Goal: Transaction & Acquisition: Purchase product/service

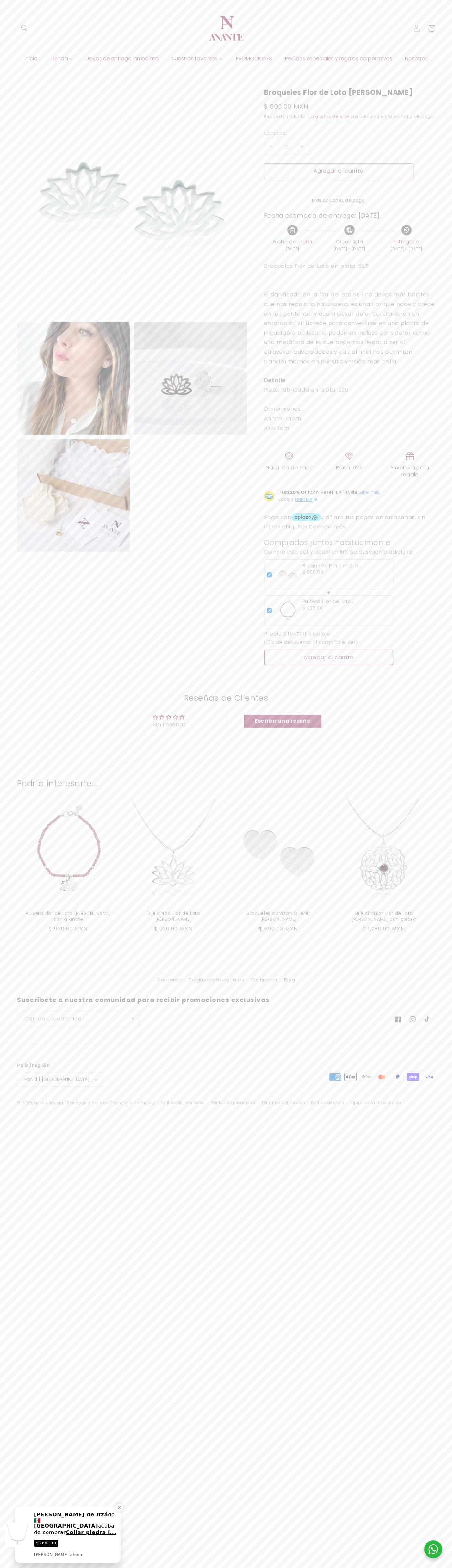
click at [338, 178] on button "Agregar al carrito" at bounding box center [338, 171] width 149 height 16
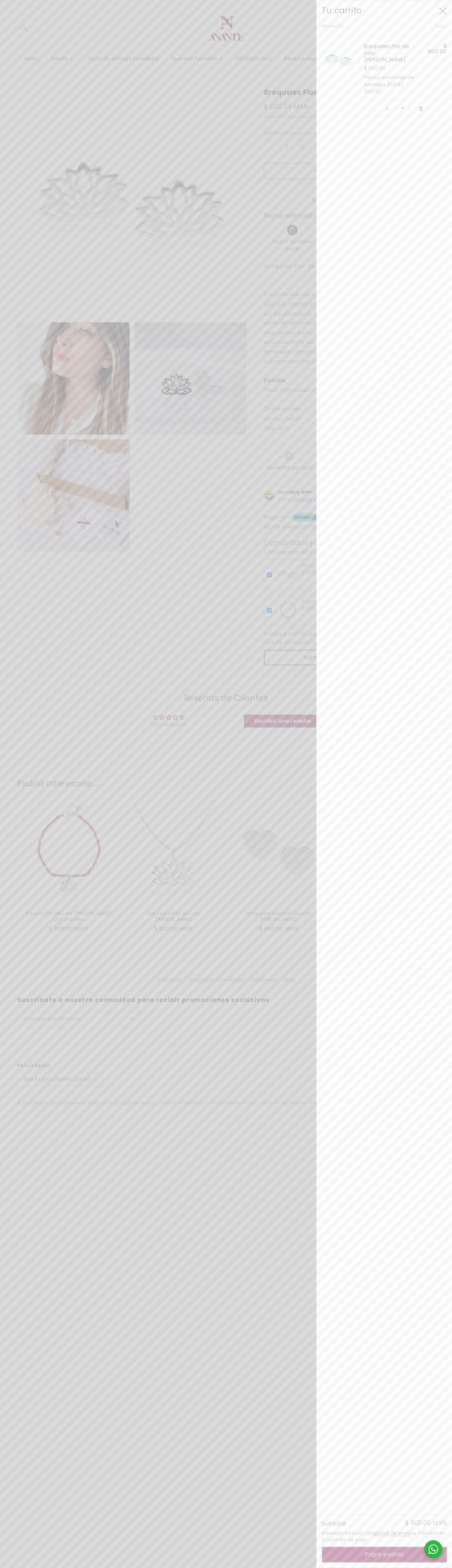
click at [390, 82] on dd "[DATE] - [DATE]" at bounding box center [386, 88] width 44 height 13
click at [442, 11] on icon "Cerrar" at bounding box center [442, 11] width 8 height 7
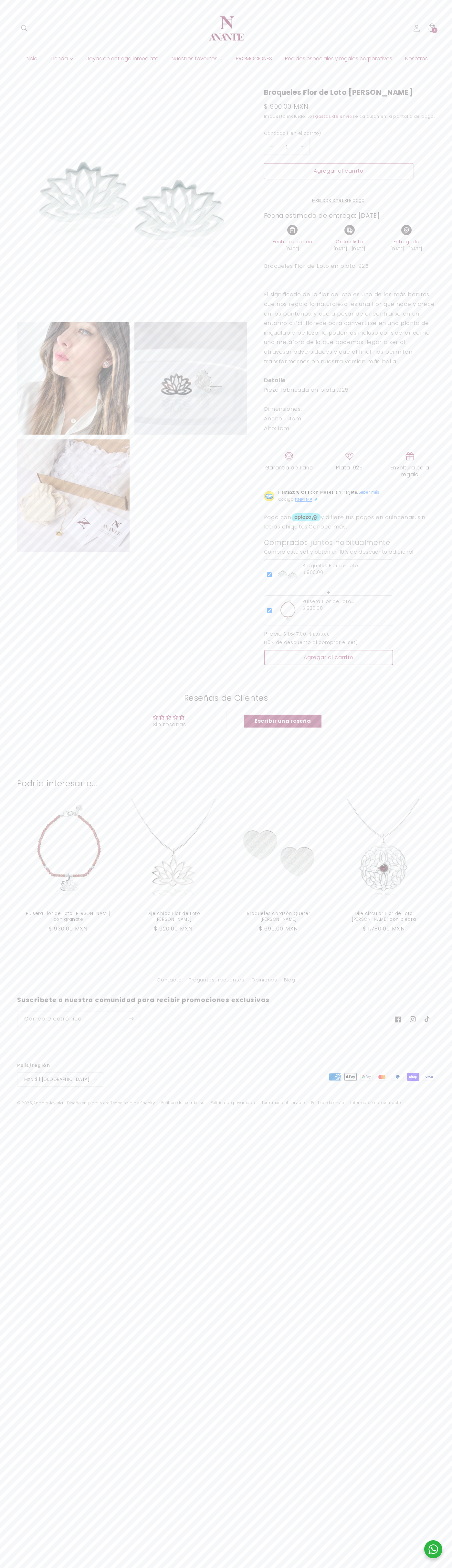
click at [431, 29] on icon at bounding box center [431, 28] width 15 height 15
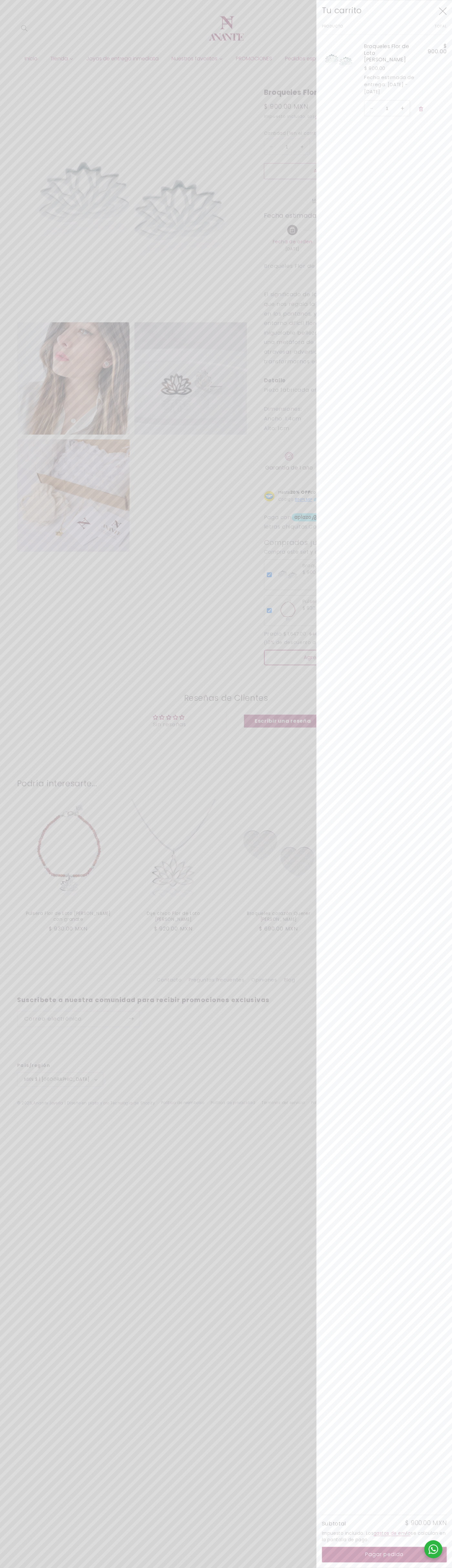
click at [390, 82] on dd "[DATE] - [DATE]" at bounding box center [386, 88] width 44 height 13
click at [442, 11] on icon "Cerrar" at bounding box center [442, 11] width 8 height 7
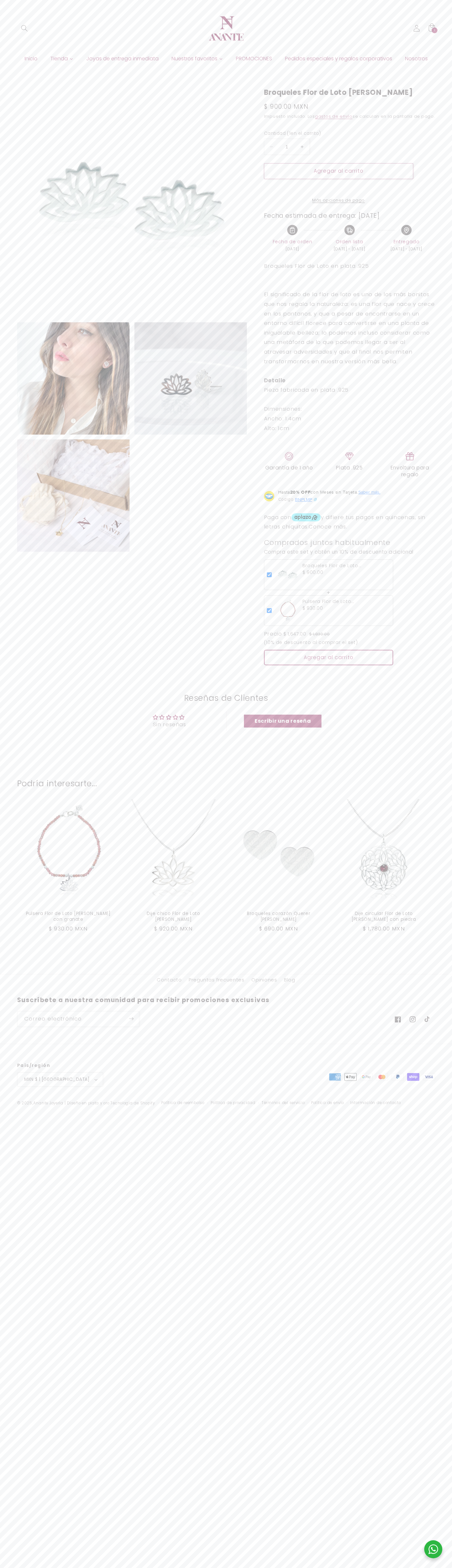
click at [188, 26] on header "Inicio Tienda Joyas de entrega inmediata PROMOCIONES Pedidos especiales y regal…" at bounding box center [226, 35] width 452 height 70
click at [422, 576] on lb-product-card "Broqueles Flor de Loto de plata $ 900.00" at bounding box center [349, 575] width 171 height 30
click at [96, 1567] on html "Ir directamente al contenido Tu carrito Imagen del producto Producto Total Cant…" at bounding box center [226, 784] width 452 height 1568
click at [30, 957] on product-recommendations "Podría interesarte... Pulsera Flor de Loto de plata con granate Pulsera Flor de…" at bounding box center [226, 853] width 452 height 214
click at [431, 29] on icon at bounding box center [431, 28] width 15 height 15
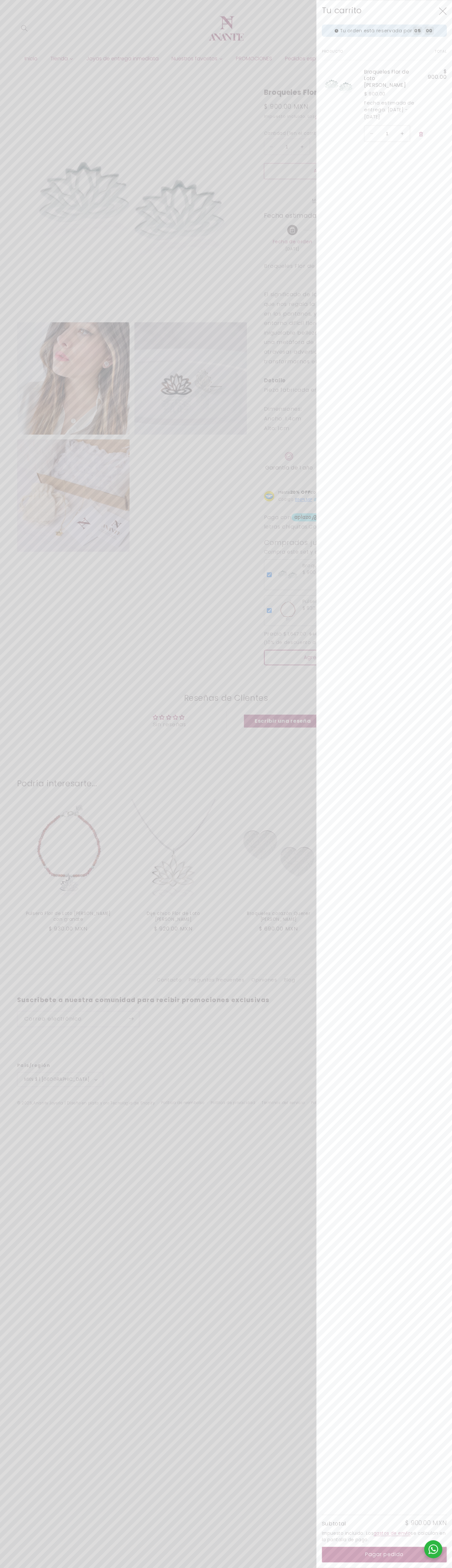
click at [442, 11] on icon "Cerrar" at bounding box center [442, 11] width 8 height 7
